Goal: Information Seeking & Learning: Find specific fact

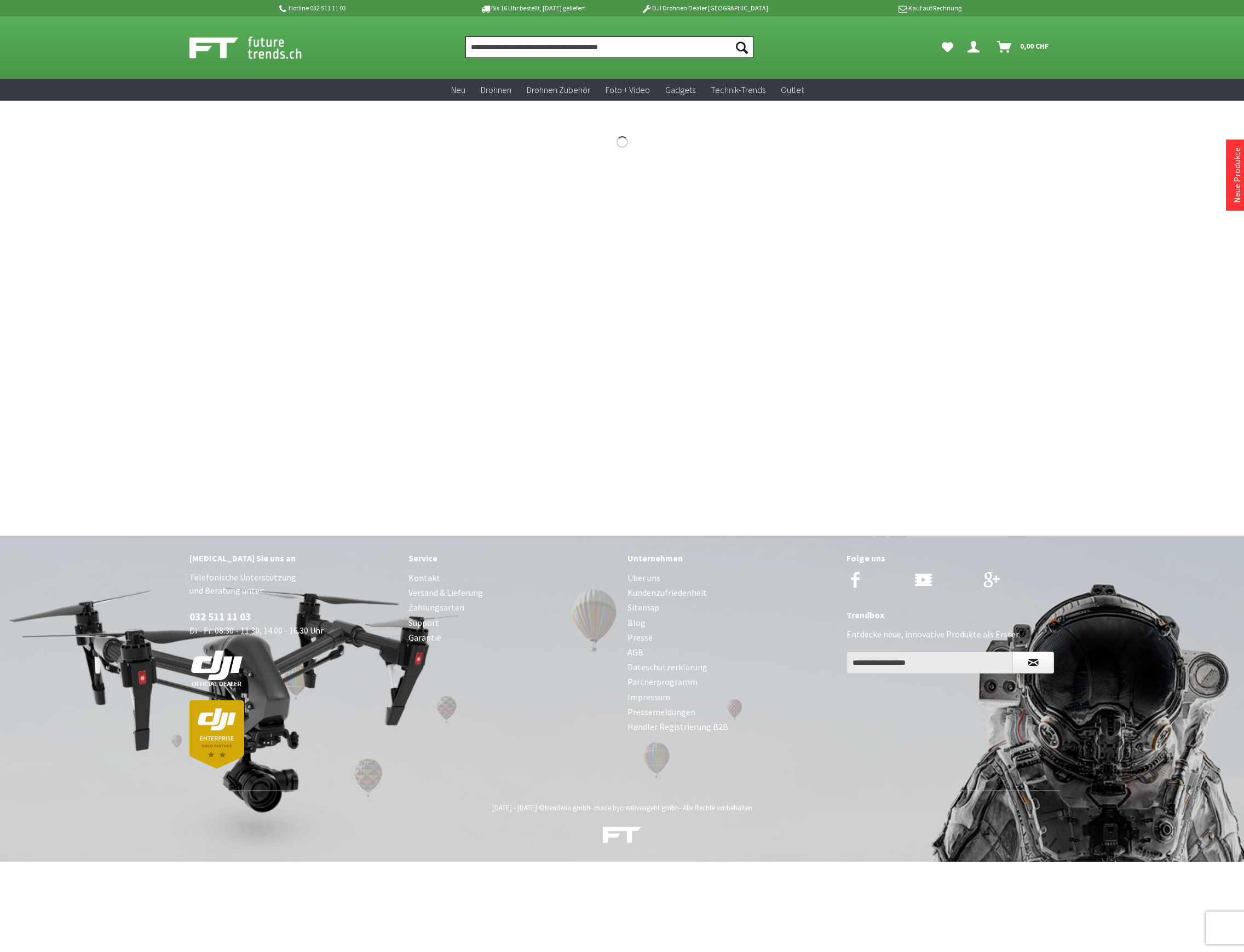
click at [496, 44] on input "Produkt, Marke, Kategorie, EAN, Artikelnummer…" at bounding box center [609, 47] width 288 height 22
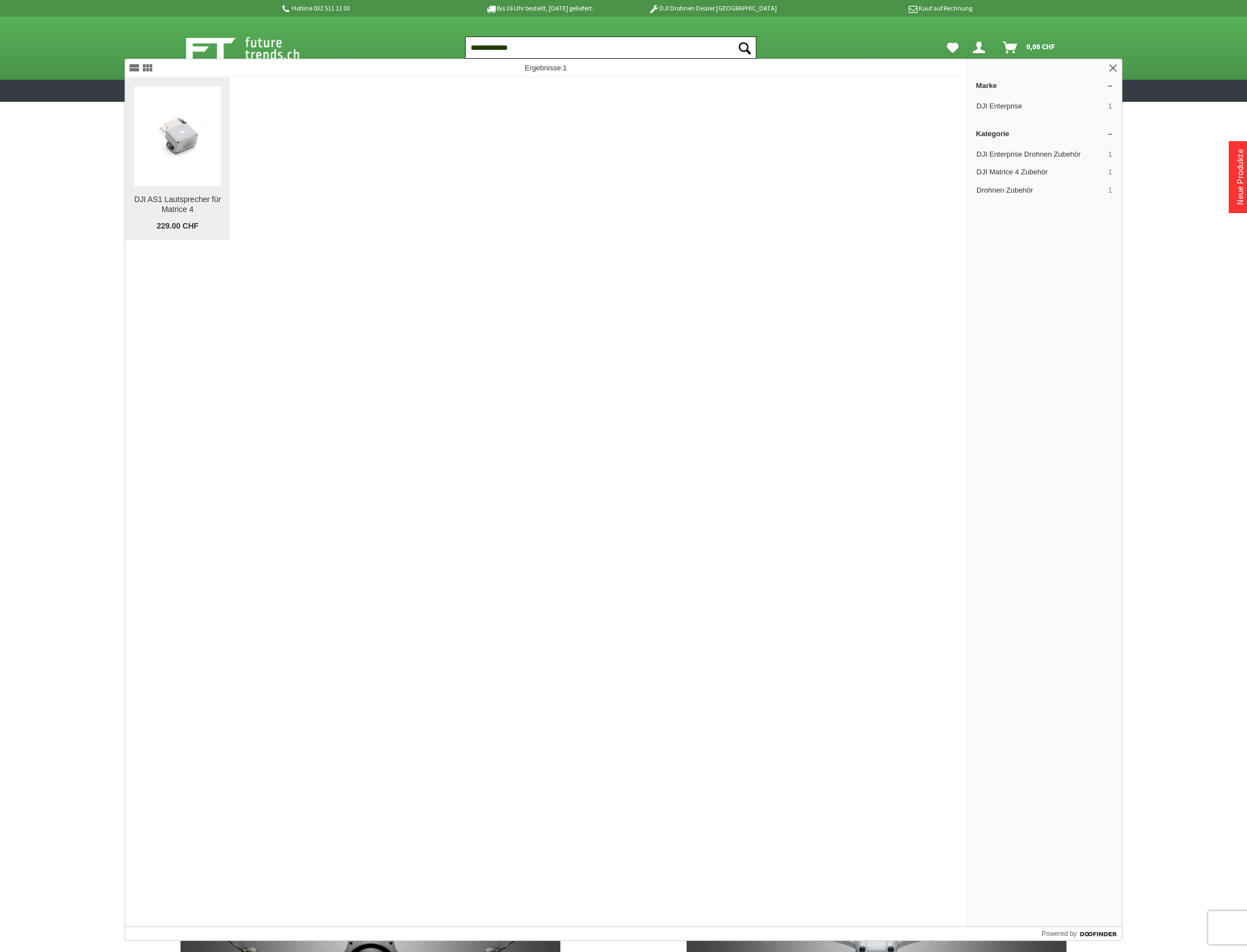
type input "**********"
click at [154, 178] on figure at bounding box center [178, 136] width 87 height 100
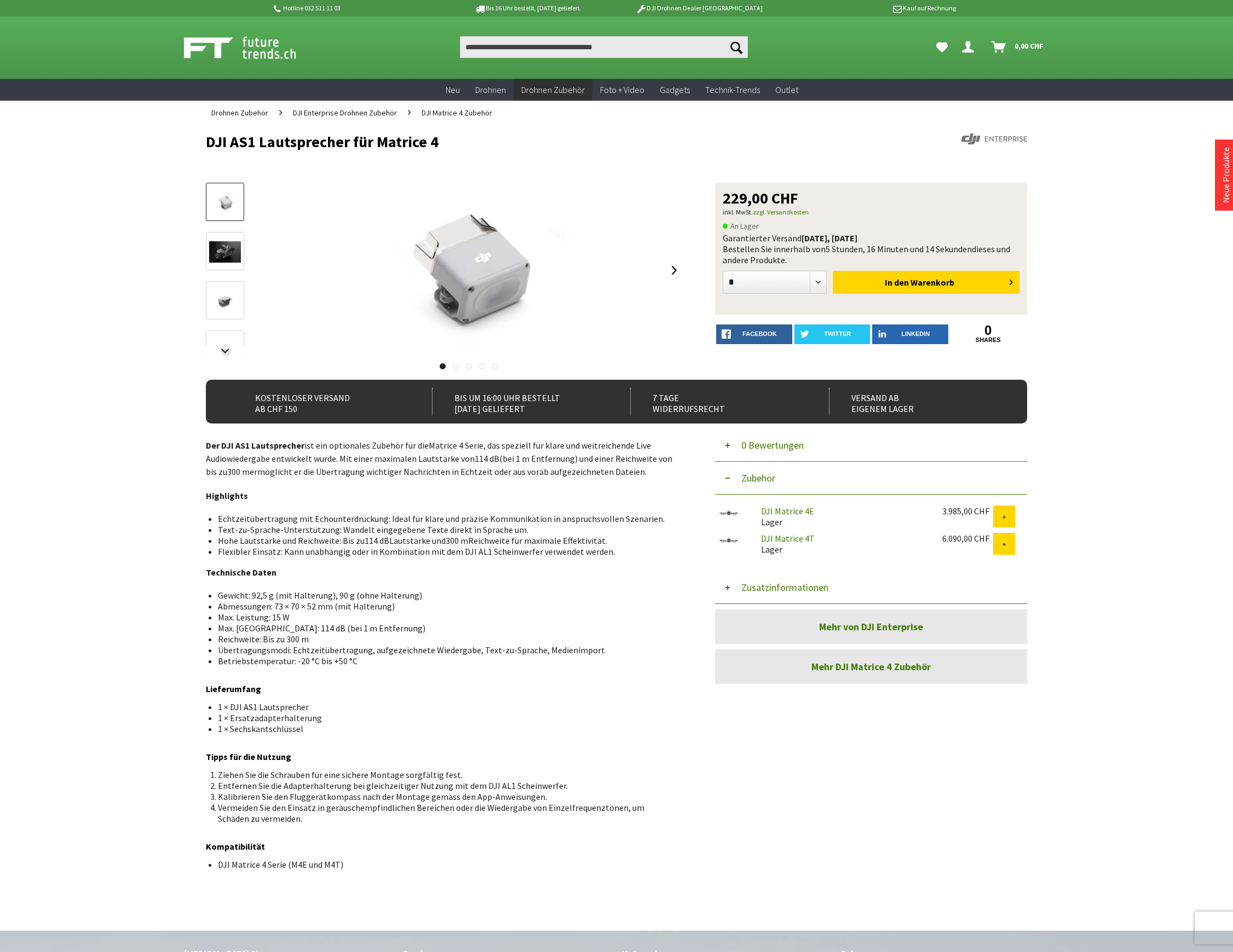
click at [784, 582] on button "Zusatzinformationen" at bounding box center [871, 587] width 312 height 33
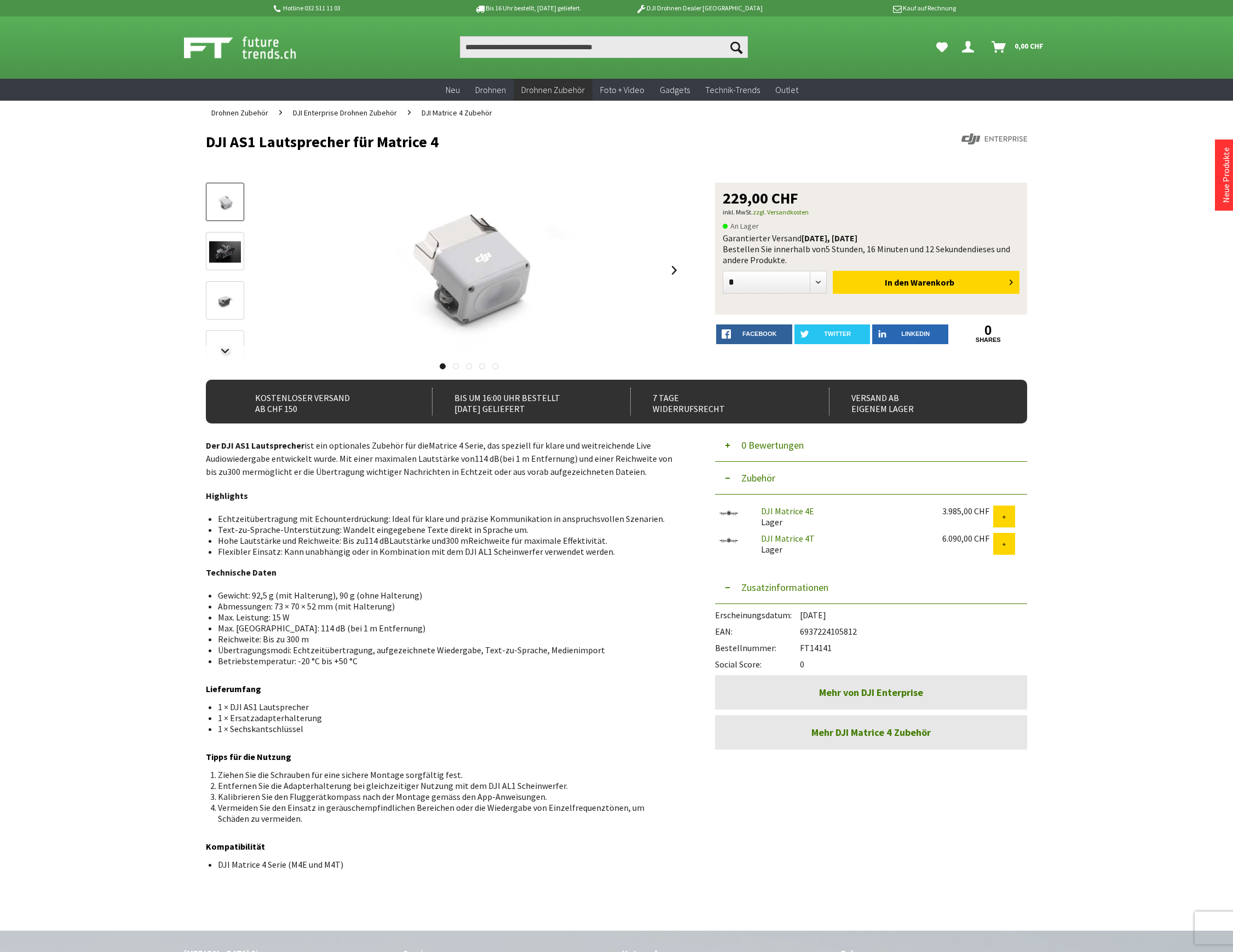
drag, startPoint x: 832, startPoint y: 651, endPoint x: 802, endPoint y: 653, distance: 30.1
click at [802, 653] on div "Bestellnummer: FT14141" at bounding box center [871, 645] width 312 height 17
copy div "FT14141"
click at [782, 539] on link "DJI Matrice 4T" at bounding box center [788, 538] width 54 height 11
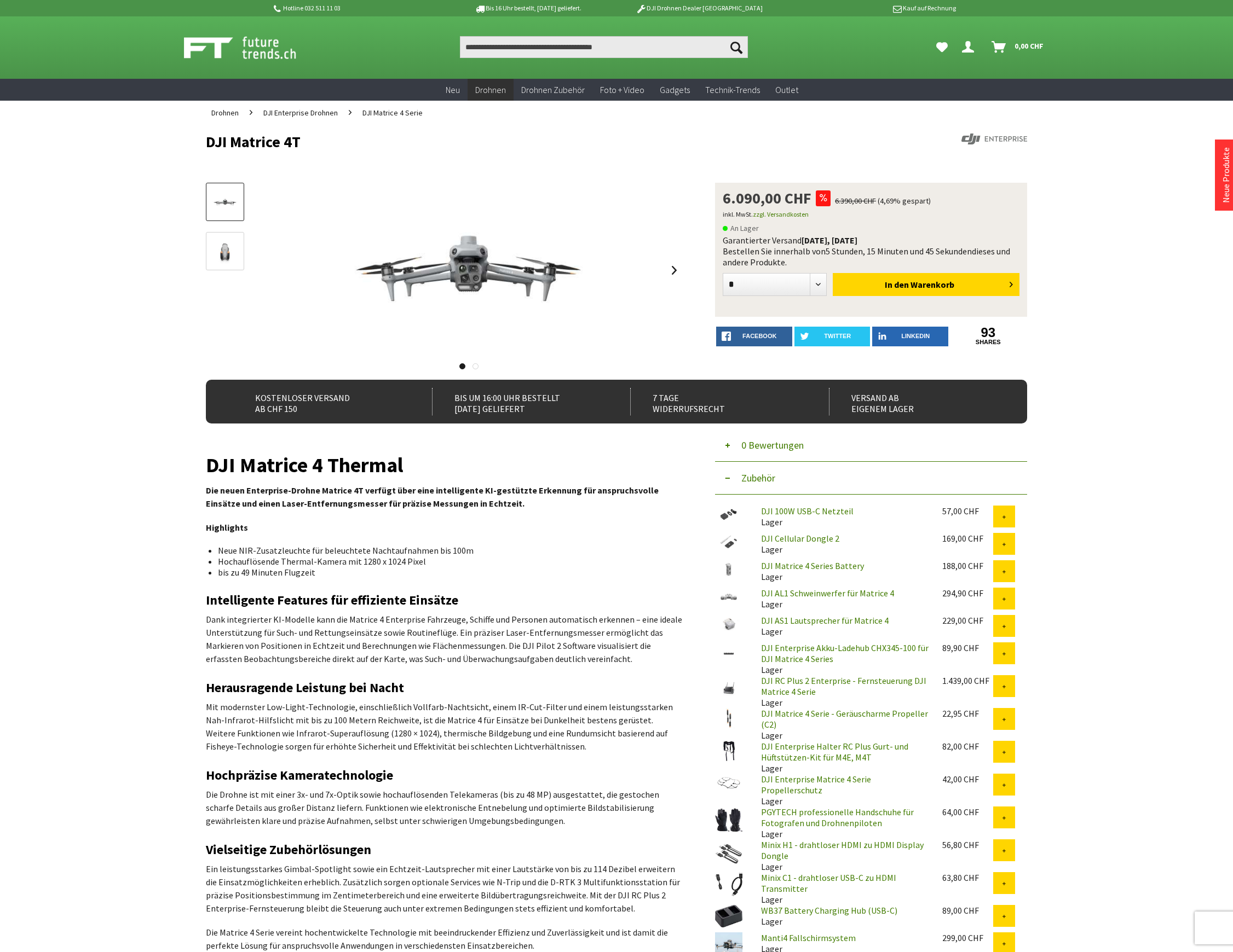
click at [793, 596] on link "DJI AL1 Schweinwerfer für Matrice 4" at bounding box center [827, 593] width 133 height 11
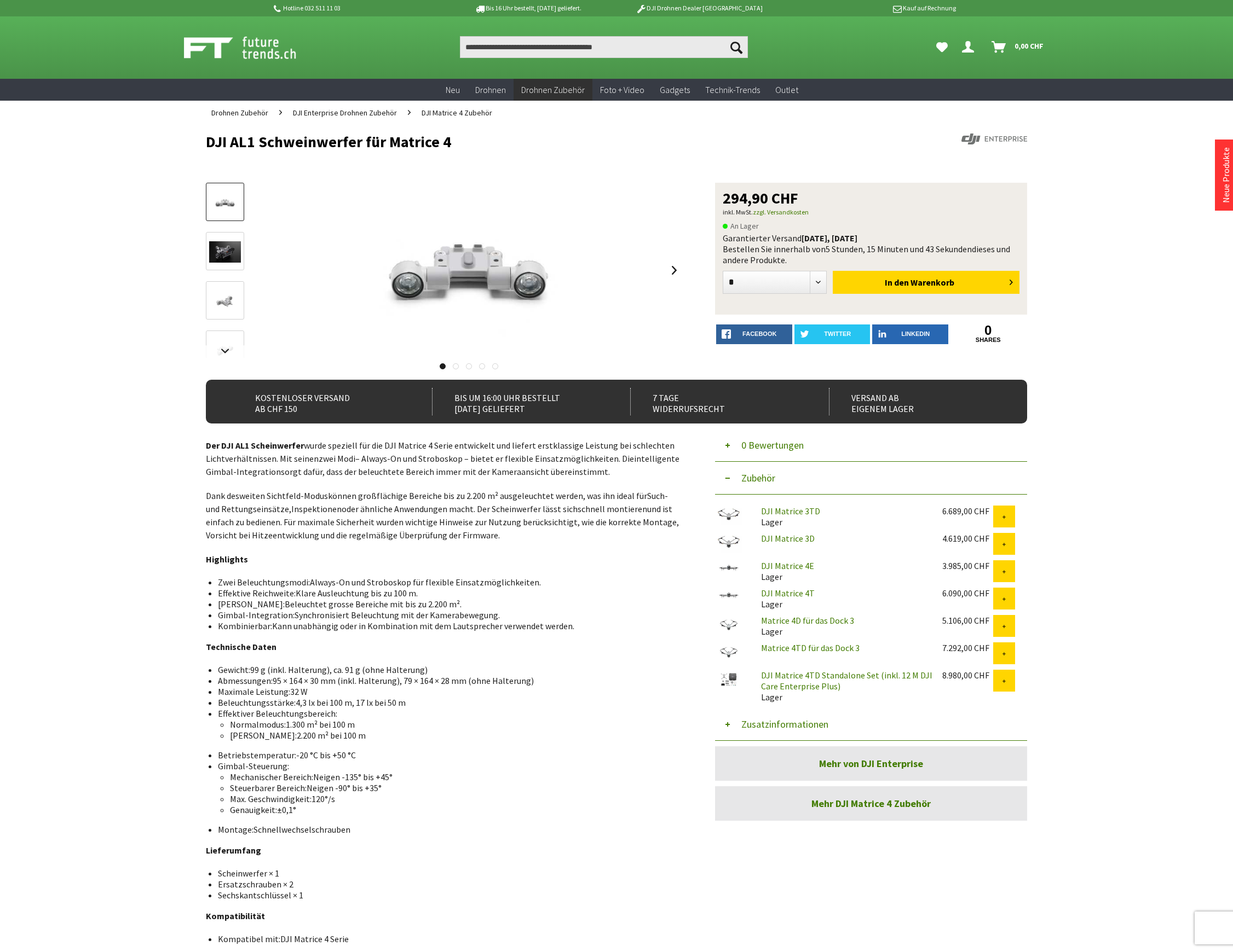
click at [796, 721] on button "Zusatzinformationen" at bounding box center [871, 724] width 312 height 33
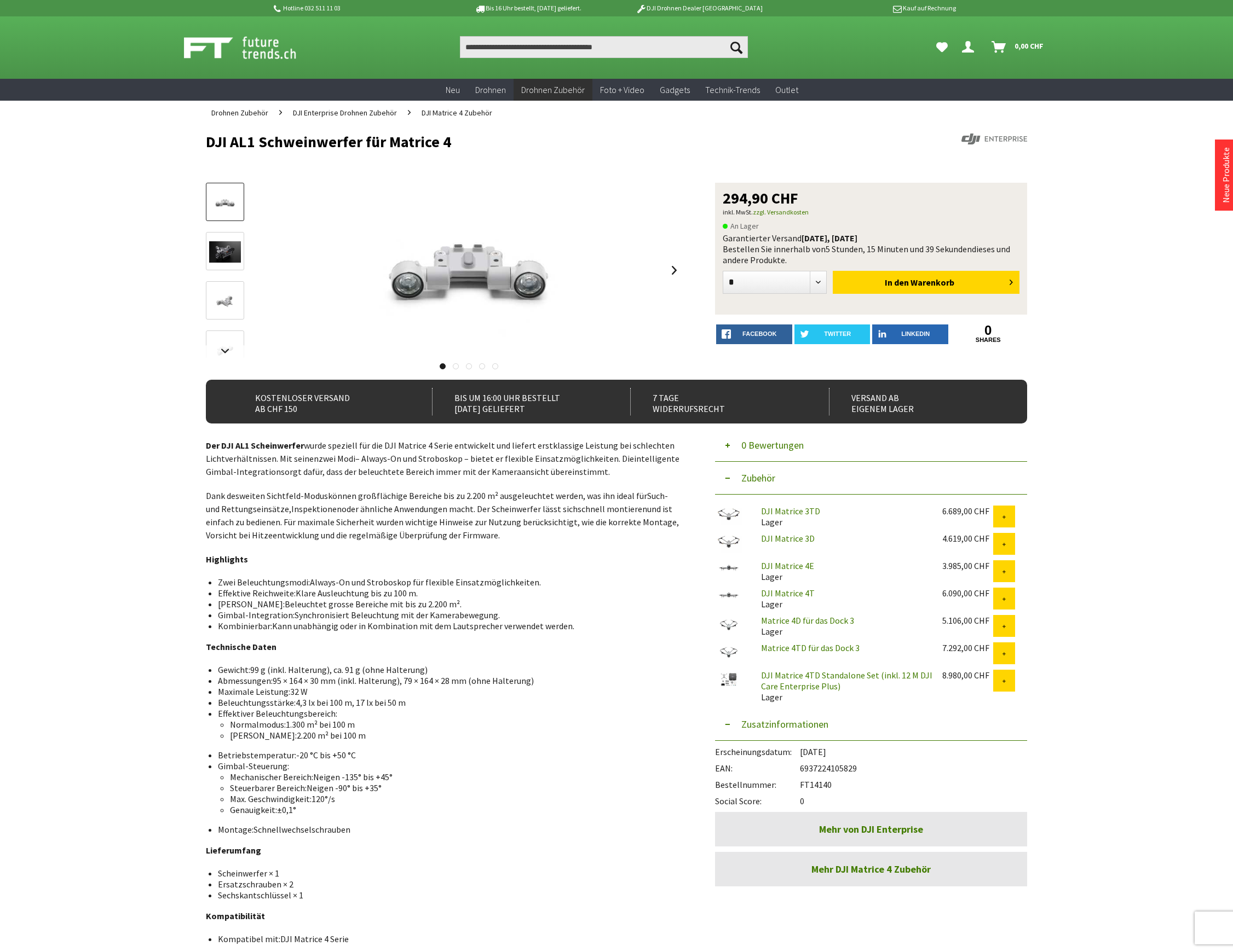
drag, startPoint x: 832, startPoint y: 786, endPoint x: 804, endPoint y: 789, distance: 28.2
click at [804, 789] on div "Bestellnummer: FT14140" at bounding box center [871, 782] width 312 height 17
copy div "FT14140"
click at [504, 45] on input "Produkt, Marke, Kategorie, EAN, Artikelnummer…" at bounding box center [604, 47] width 288 height 22
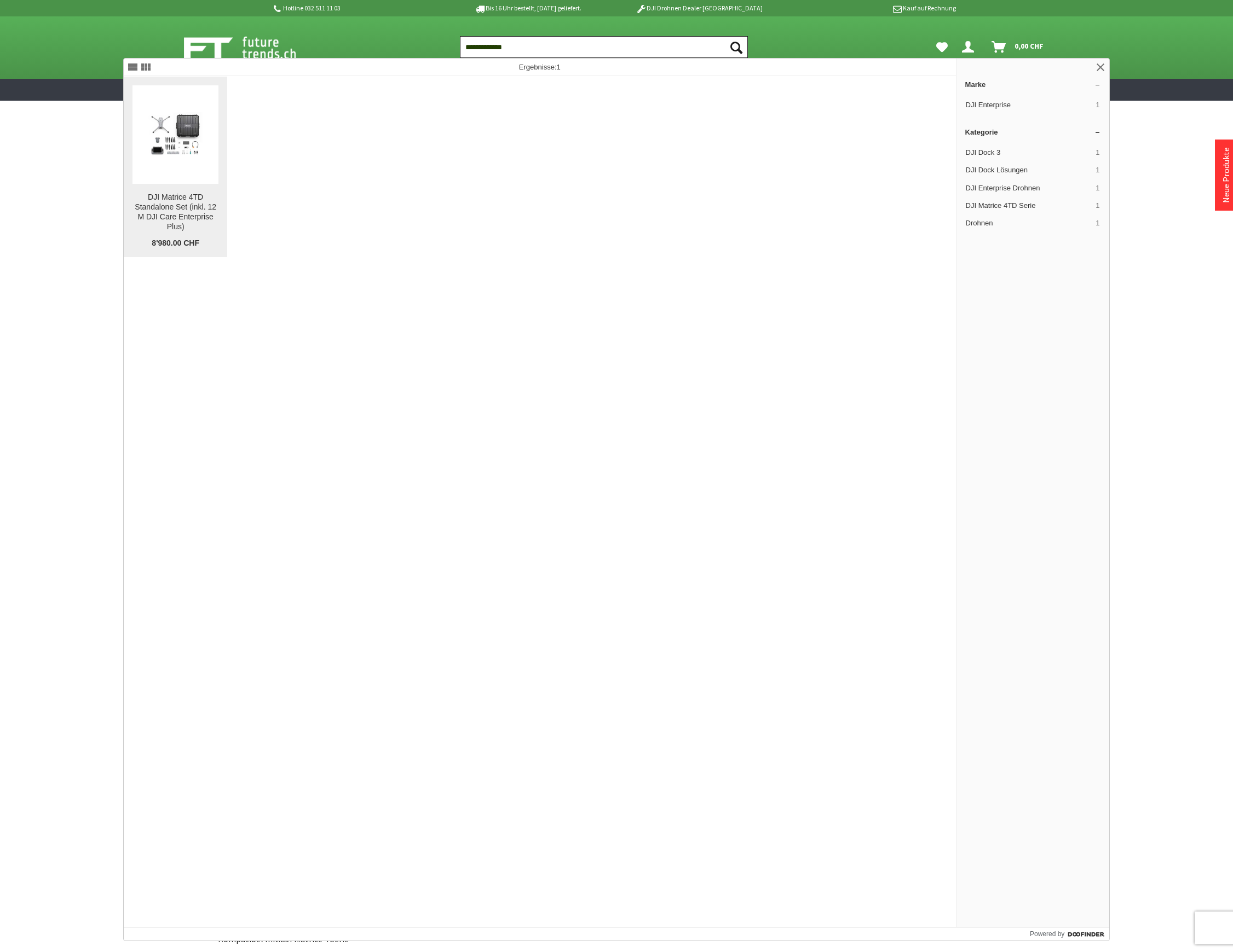
type input "**********"
click at [163, 158] on img at bounding box center [176, 134] width 86 height 62
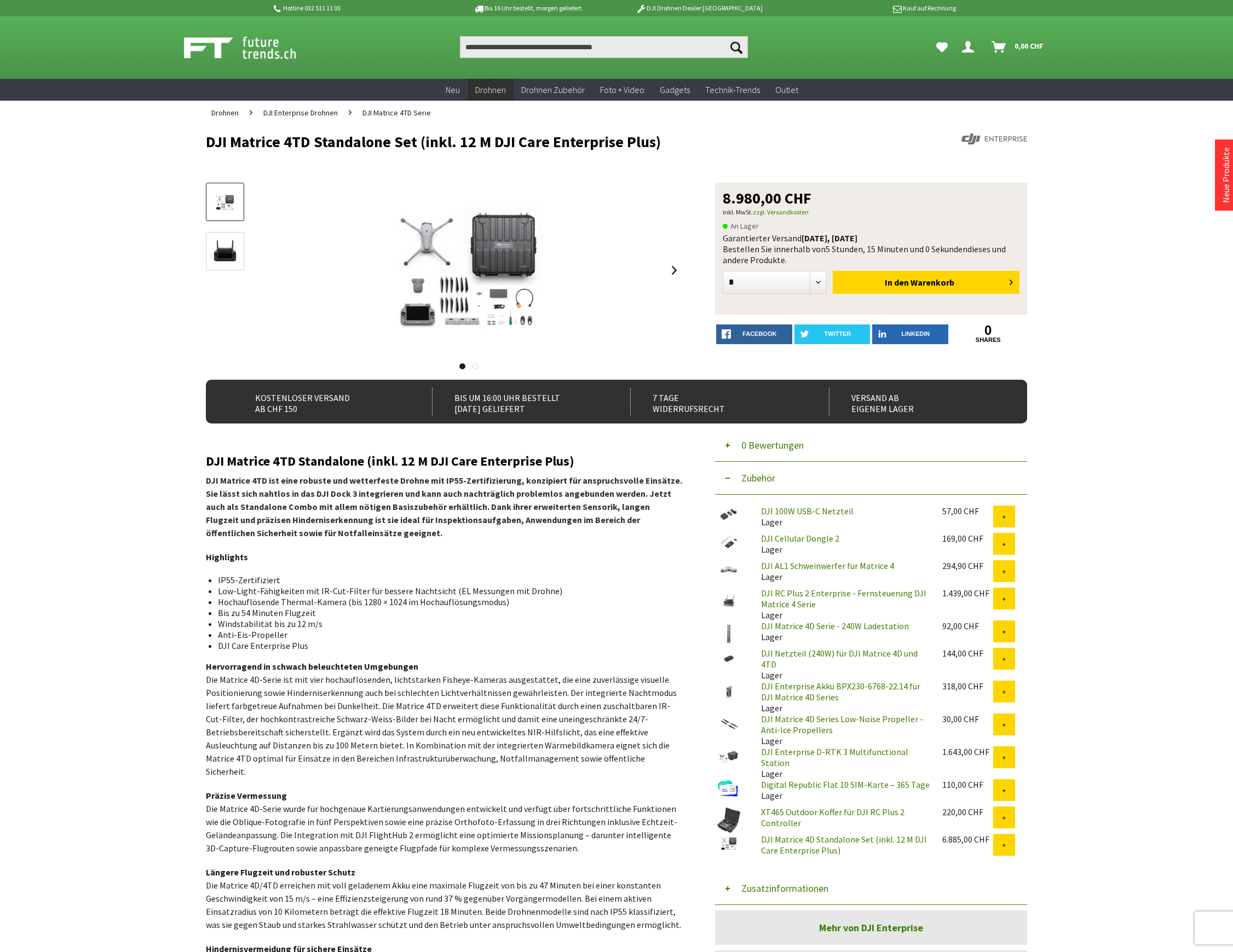
click at [790, 887] on button "Zusatzinformationen" at bounding box center [871, 889] width 312 height 33
click at [795, 878] on button "Zusatzinformationen" at bounding box center [871, 889] width 312 height 33
click at [795, 879] on button "Zusatzinformationen" at bounding box center [871, 889] width 312 height 33
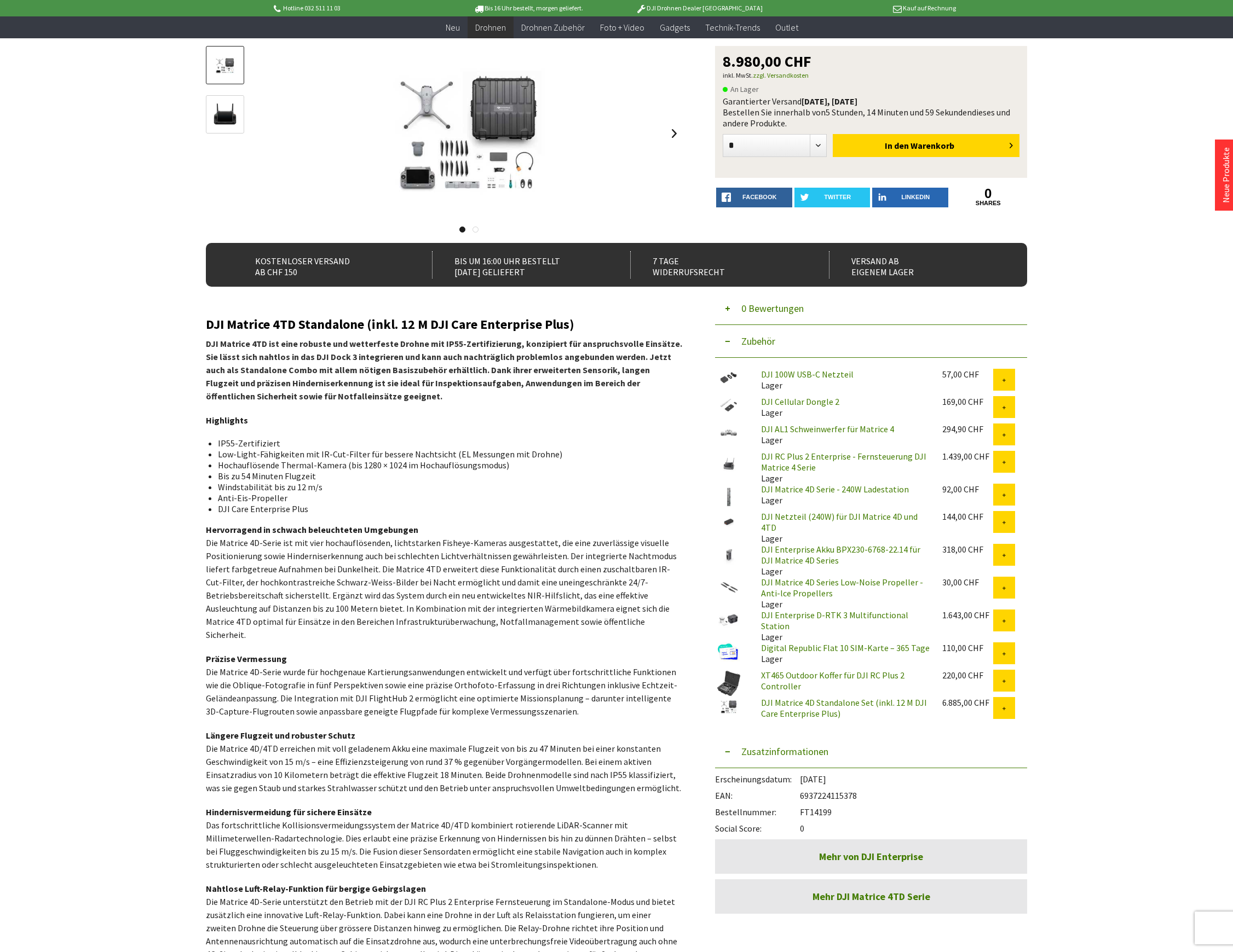
scroll to position [219, 0]
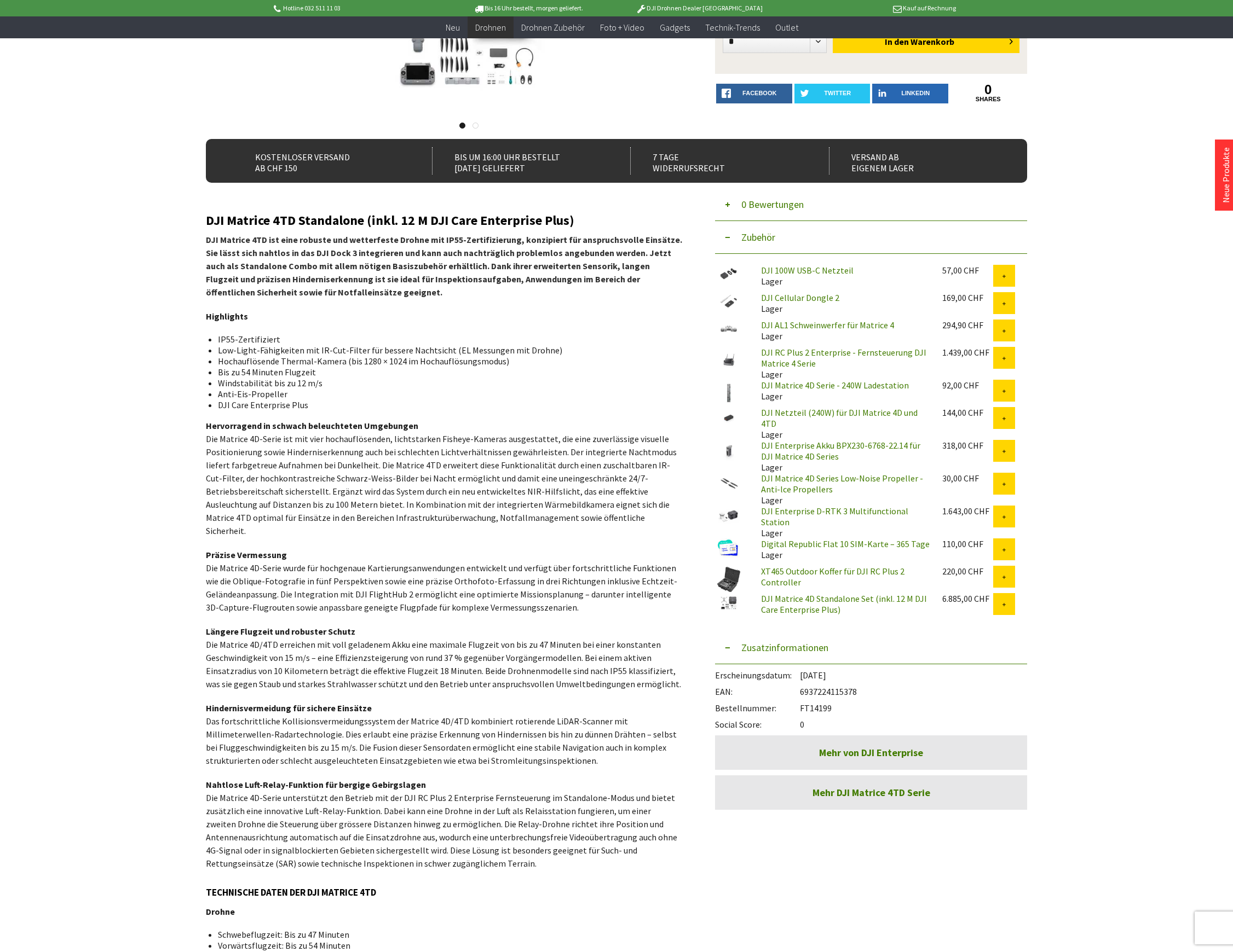
drag, startPoint x: 838, startPoint y: 698, endPoint x: 802, endPoint y: 697, distance: 36.0
click at [802, 697] on div "Bestellnummer: FT14199" at bounding box center [871, 705] width 312 height 17
copy div "FT14199"
click at [887, 440] on link "DJI Enterprise Akku BPX230-6768-22.14 für DJI Matrice 4D Series" at bounding box center [840, 451] width 160 height 22
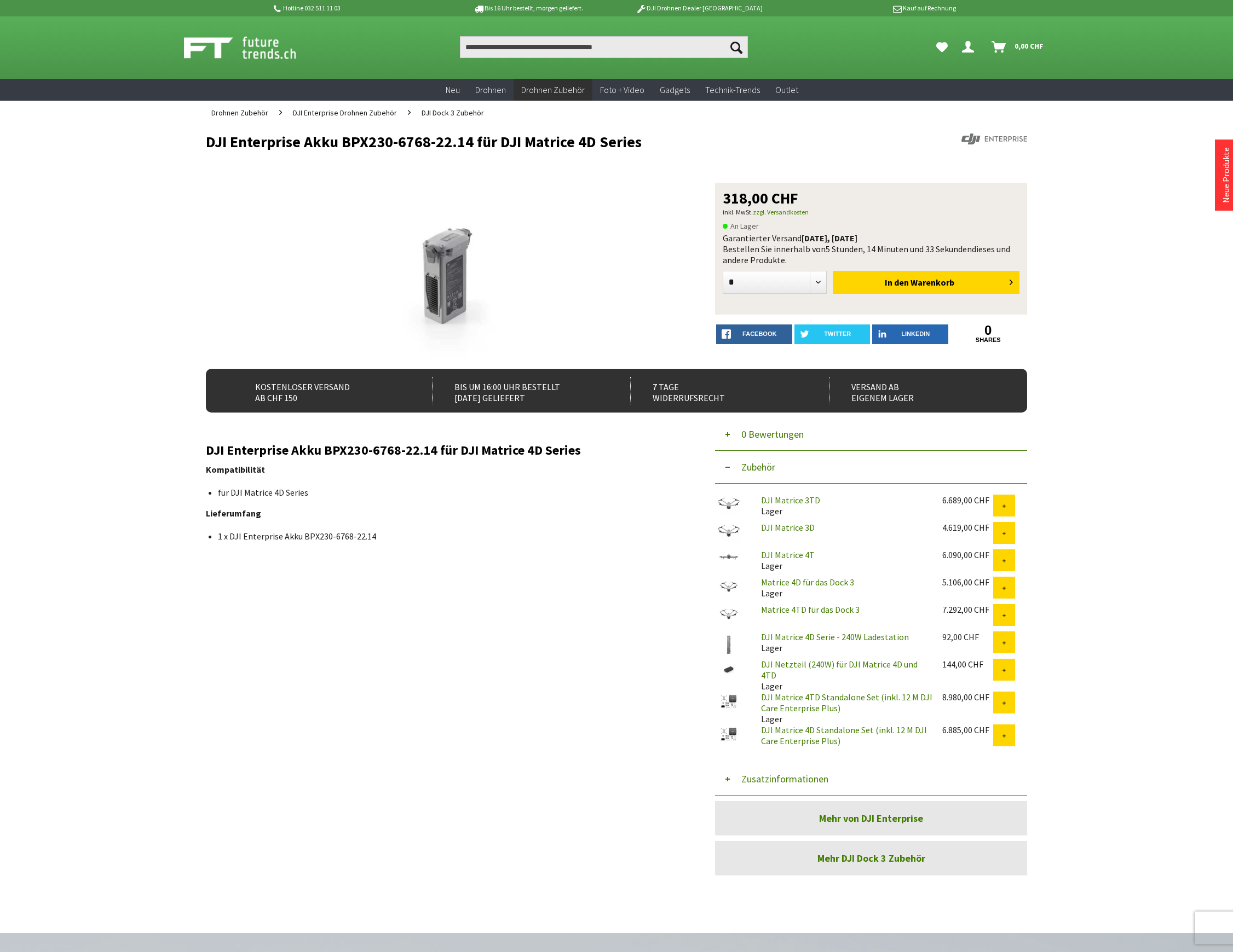
click at [786, 771] on button "Zusatzinformationen" at bounding box center [871, 779] width 312 height 33
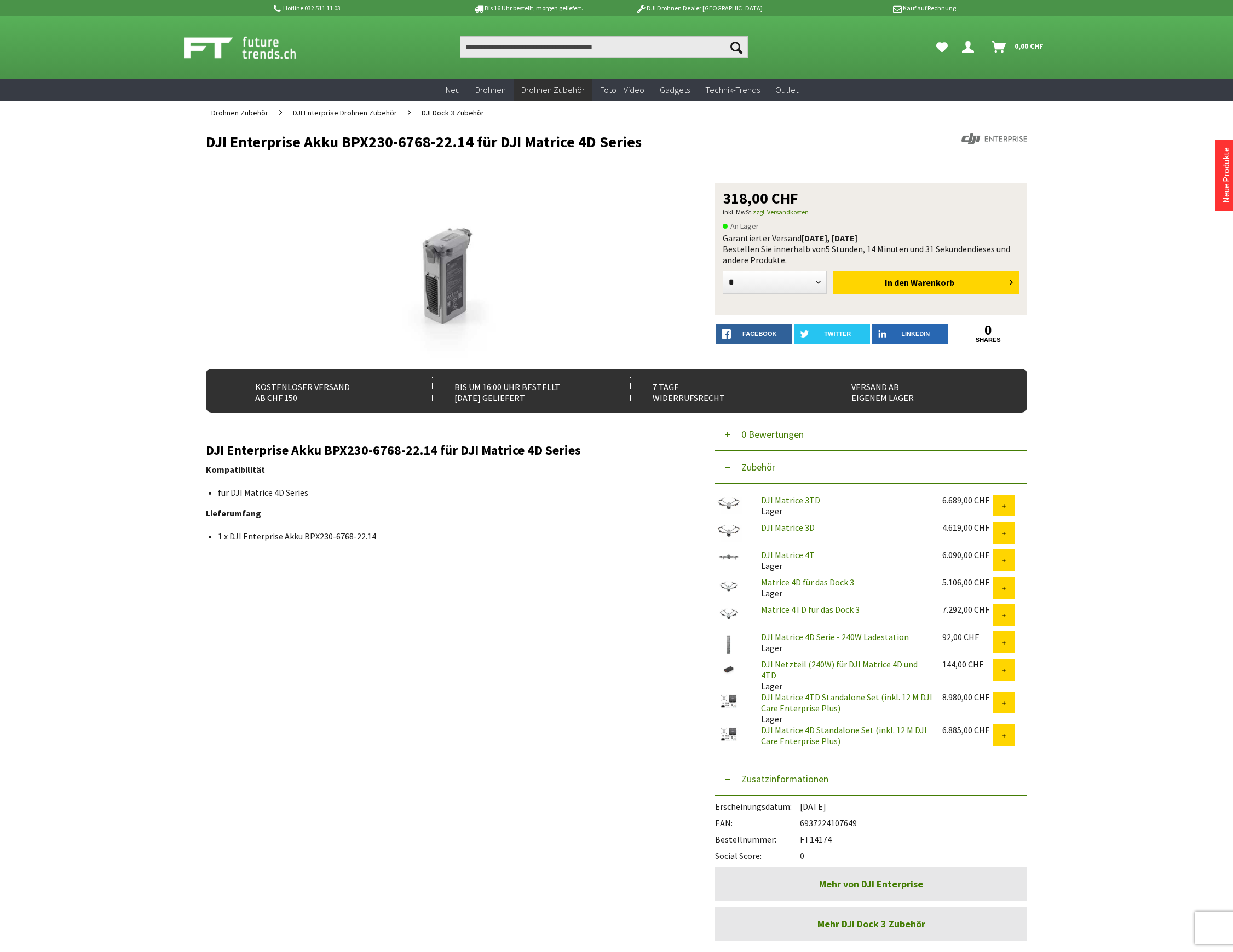
drag, startPoint x: 831, startPoint y: 831, endPoint x: 800, endPoint y: 839, distance: 32.0
click at [800, 839] on div "Bestellnummer: FT14174" at bounding box center [871, 837] width 312 height 17
copy div "FT14174"
